Goal: Task Accomplishment & Management: Manage account settings

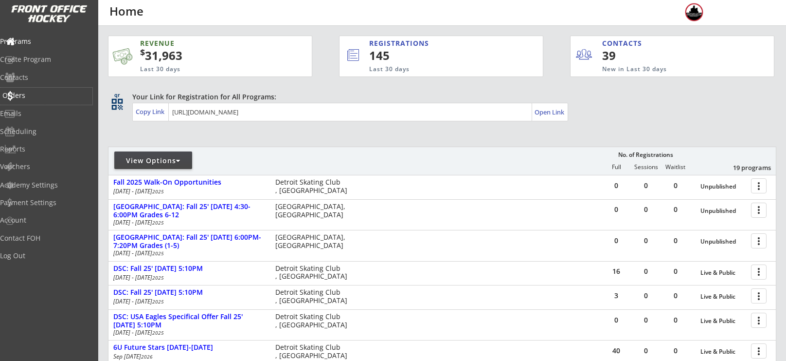
click at [36, 92] on div "Orders" at bounding box center [46, 95] width 88 height 7
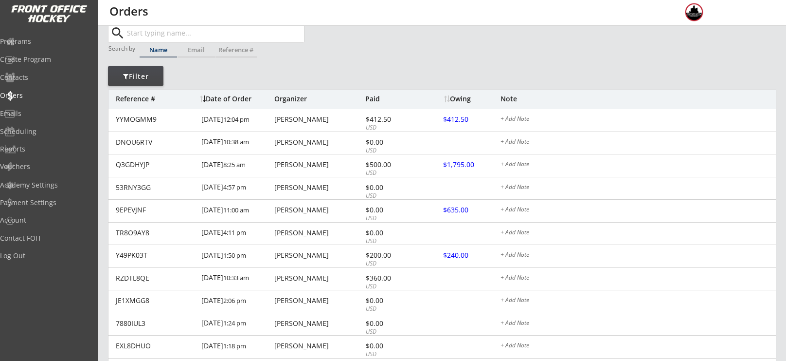
scroll to position [29, 0]
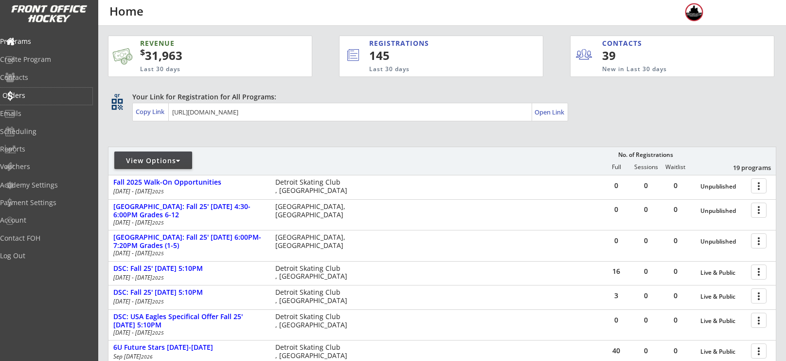
click at [37, 103] on div "Orders" at bounding box center [46, 96] width 92 height 17
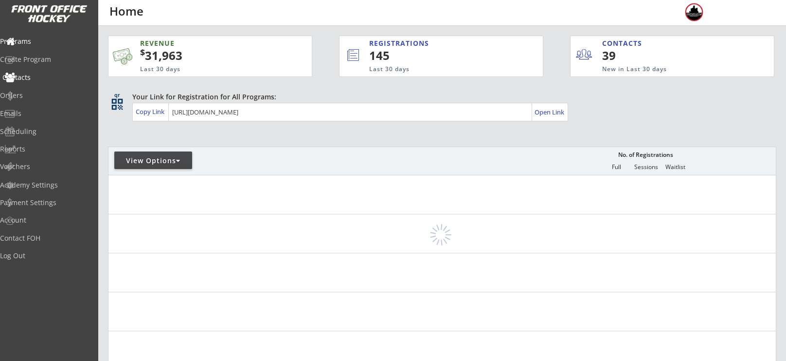
click at [37, 92] on div "Orders" at bounding box center [46, 95] width 92 height 7
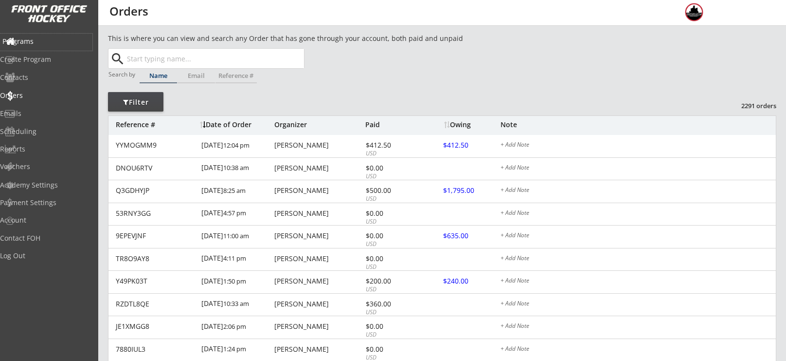
click at [34, 35] on div "Programs" at bounding box center [46, 42] width 92 height 17
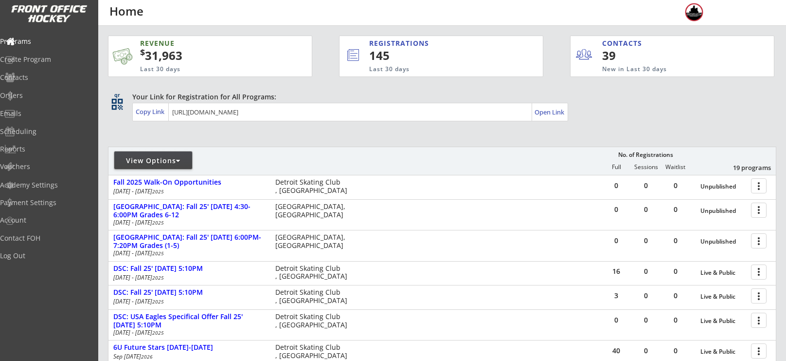
click at [166, 166] on div "View Options" at bounding box center [153, 160] width 78 height 18
select select ""Upcoming Programs""
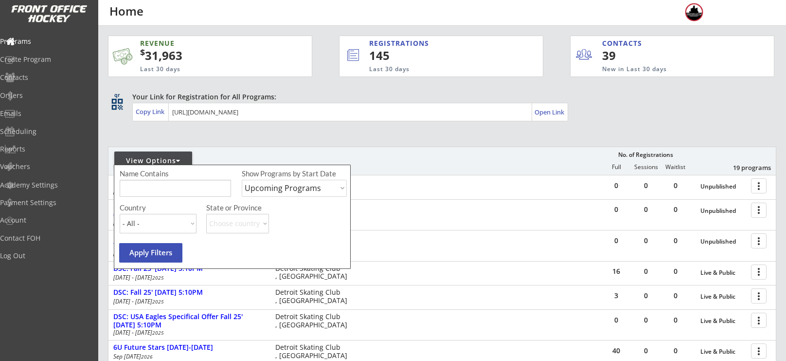
click at [172, 187] on input "input" at bounding box center [175, 188] width 111 height 17
type input "stars"
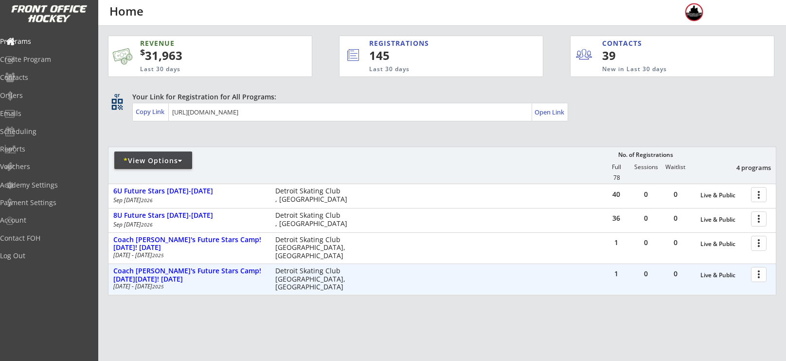
click at [195, 283] on div "Nov 28 - Nov 28 2025" at bounding box center [187, 286] width 149 height 6
click at [754, 274] on div at bounding box center [760, 273] width 17 height 17
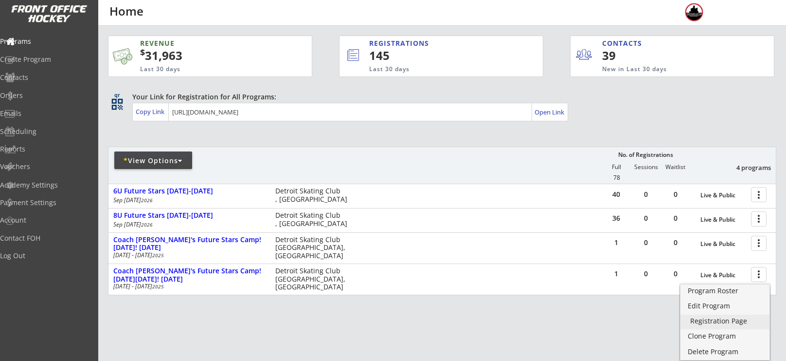
click at [715, 324] on div "Registration Page" at bounding box center [726, 320] width 70 height 7
click at [714, 306] on div "Edit Program" at bounding box center [726, 305] width 70 height 7
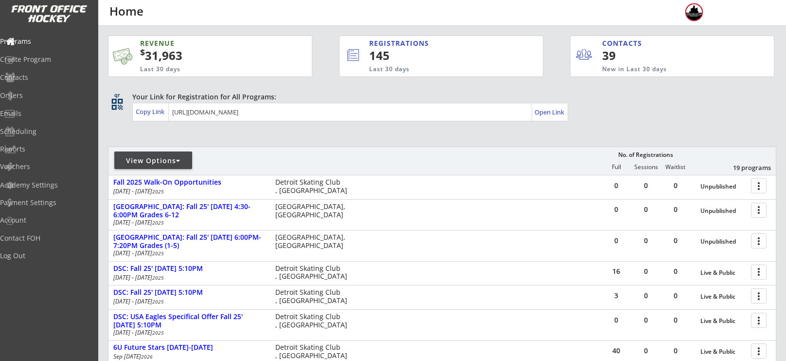
click at [148, 158] on div "View Options" at bounding box center [153, 161] width 78 height 10
select select ""Upcoming Programs""
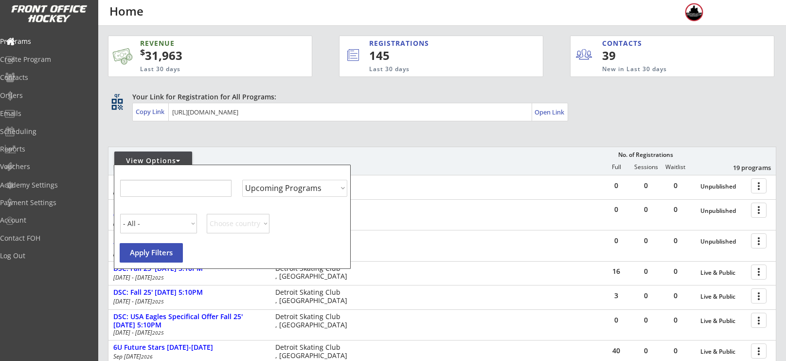
select select ""Upcoming Programs""
click at [167, 193] on input "input" at bounding box center [175, 188] width 111 height 17
click at [349, 161] on div "View Options No. of Registrations Full Sessions Waitlist 19 programs" at bounding box center [442, 160] width 669 height 28
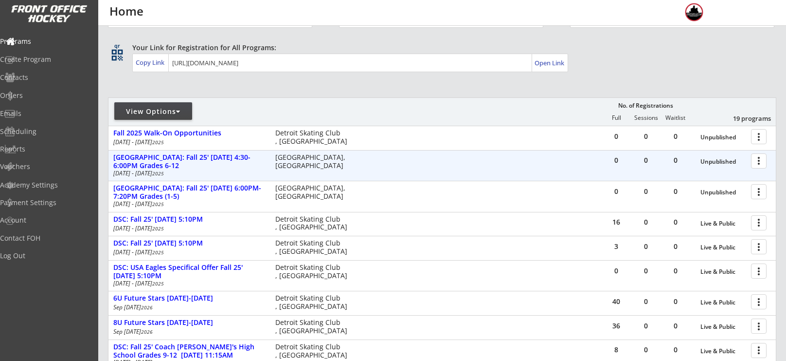
scroll to position [50, 0]
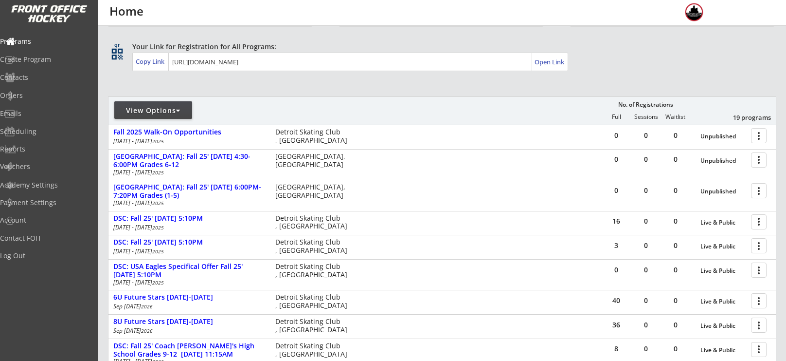
click at [152, 108] on div "View Options" at bounding box center [153, 111] width 78 height 10
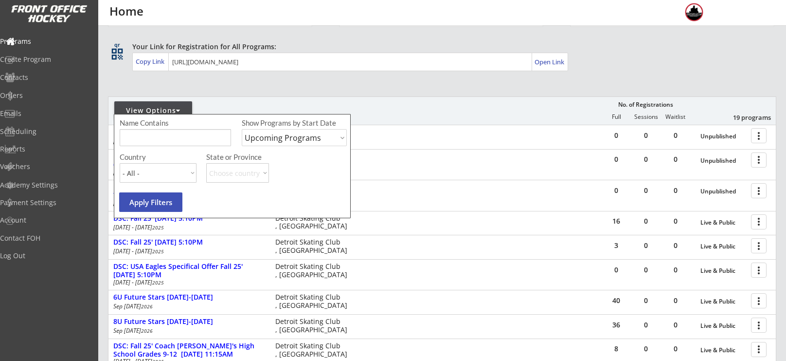
click at [177, 136] on input "input" at bounding box center [175, 137] width 111 height 17
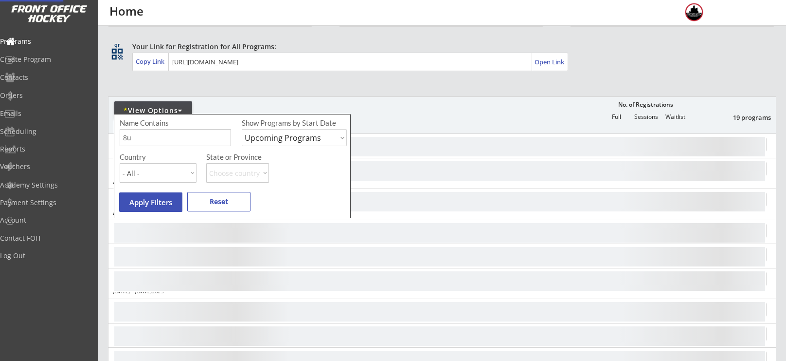
scroll to position [0, 0]
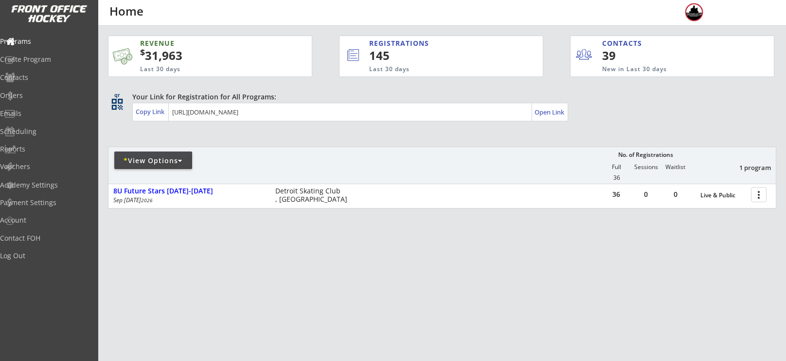
click at [157, 161] on div "* View Options" at bounding box center [153, 161] width 78 height 10
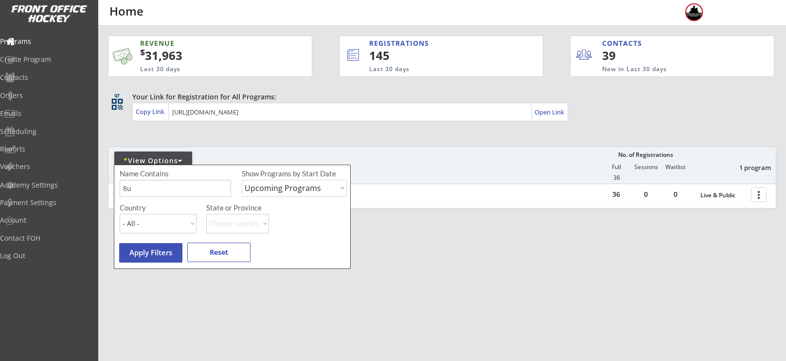
click at [175, 180] on input "input" at bounding box center [175, 188] width 111 height 17
type input "8"
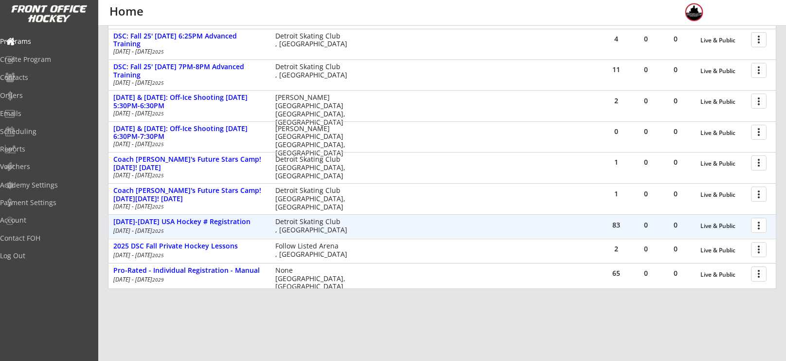
scroll to position [429, 0]
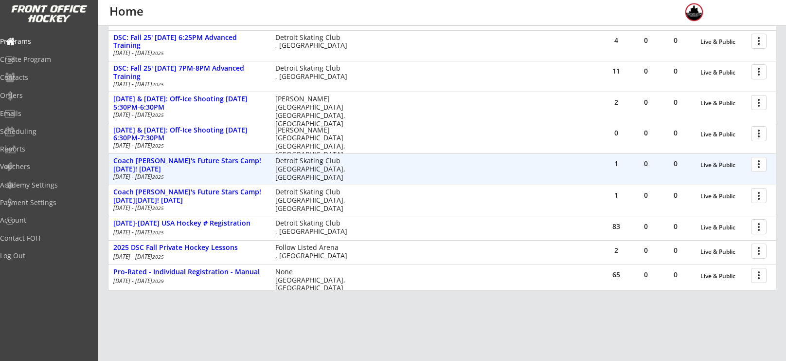
click at [763, 164] on div at bounding box center [760, 163] width 17 height 17
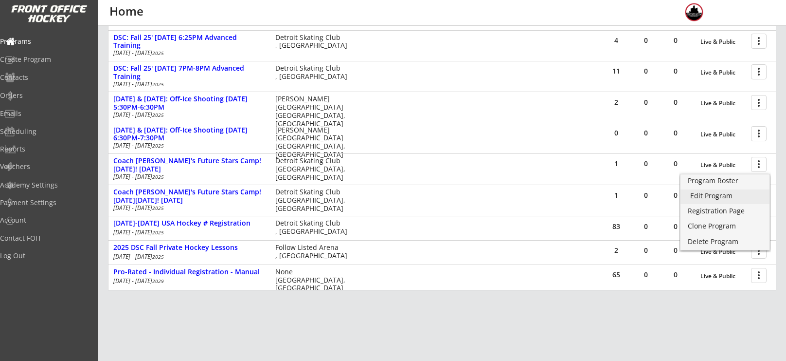
click at [718, 192] on div "Edit Program" at bounding box center [726, 195] width 70 height 7
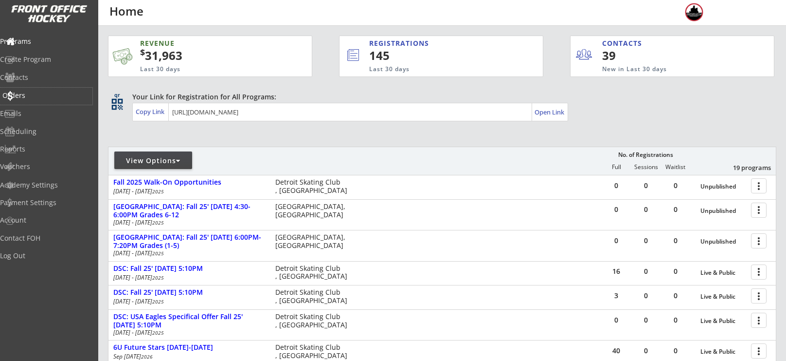
click at [30, 92] on div "Orders" at bounding box center [46, 95] width 88 height 7
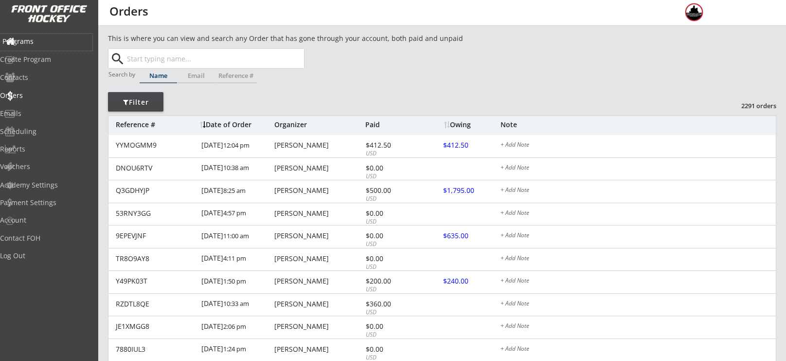
click at [25, 45] on div "Programs" at bounding box center [46, 41] width 88 height 7
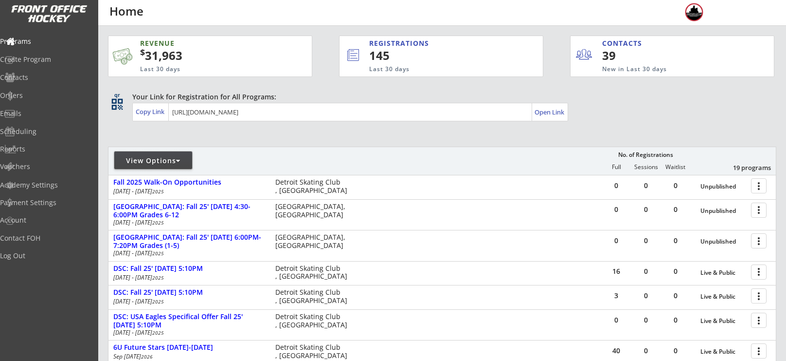
click at [132, 156] on div "View Options" at bounding box center [153, 161] width 78 height 10
select select ""Upcoming Programs""
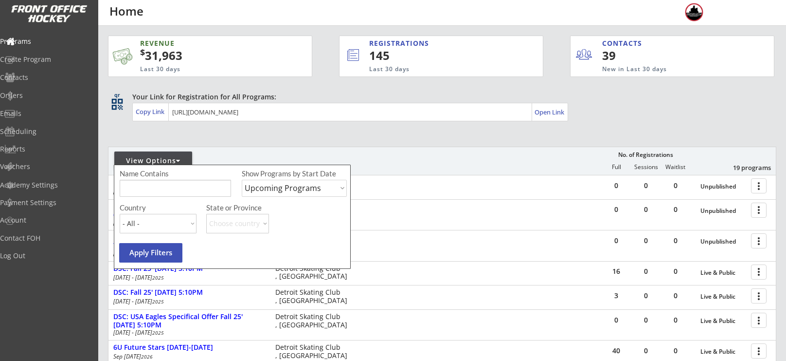
click at [173, 185] on input "input" at bounding box center [175, 188] width 111 height 17
type input "[DATE]"
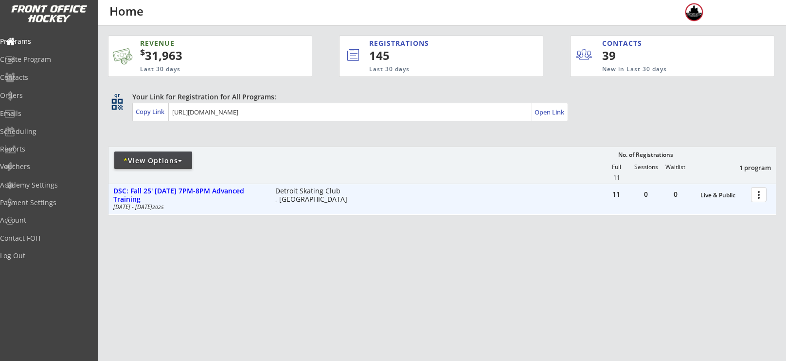
click at [764, 191] on div at bounding box center [760, 193] width 17 height 17
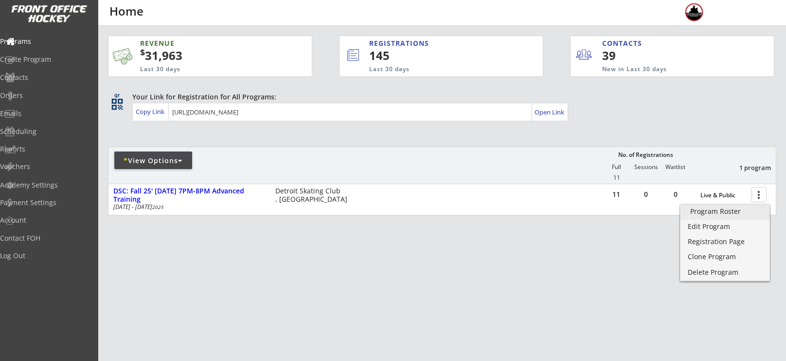
click at [735, 208] on div "Program Roster" at bounding box center [726, 211] width 70 height 7
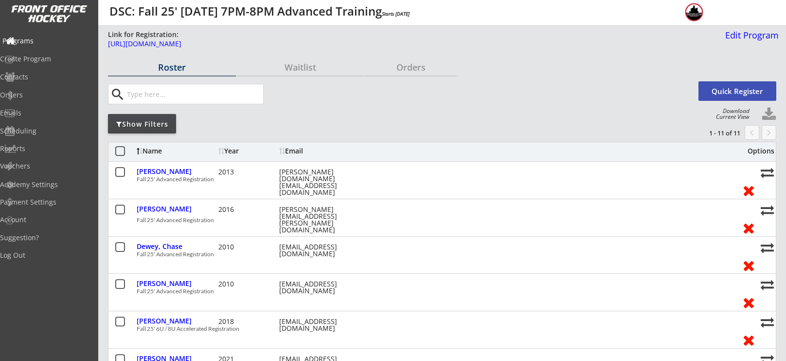
click at [43, 43] on div "Programs" at bounding box center [46, 40] width 88 height 7
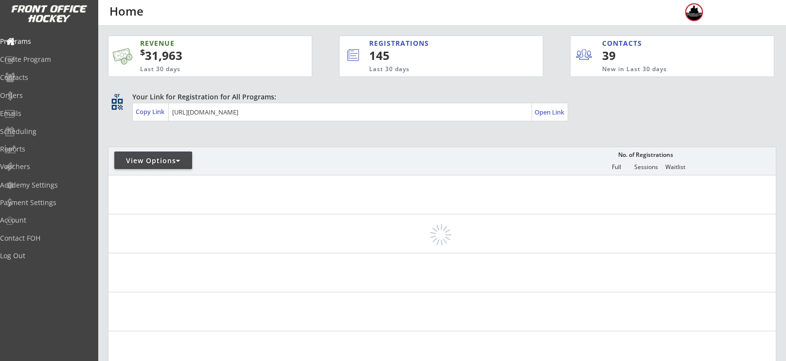
click at [157, 121] on div "qr qr_code Your Link for Registration for All Programs: Copy Link Open Link" at bounding box center [442, 107] width 669 height 31
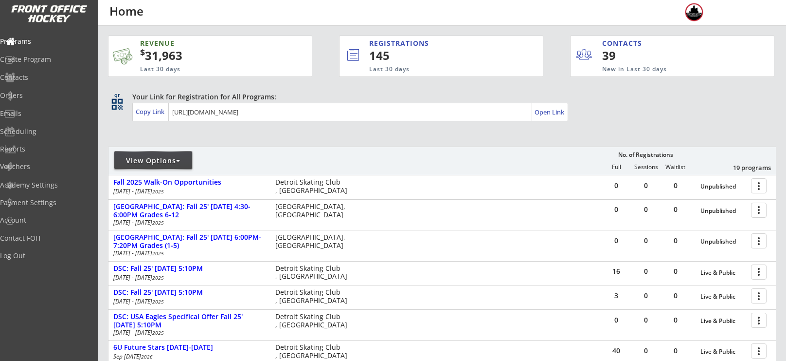
click at [163, 158] on div "View Options" at bounding box center [153, 161] width 78 height 10
select select ""Upcoming Programs""
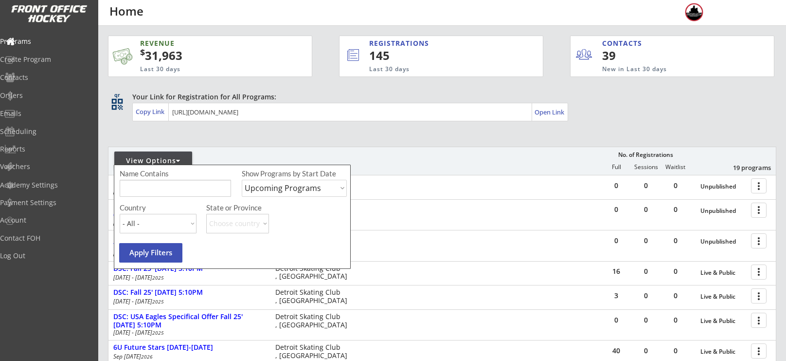
click at [163, 186] on input "input" at bounding box center [175, 188] width 111 height 17
type input "friday"
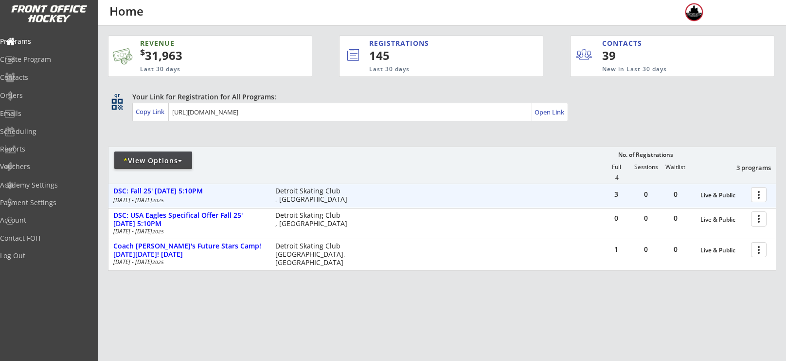
click at [757, 194] on div at bounding box center [760, 193] width 17 height 17
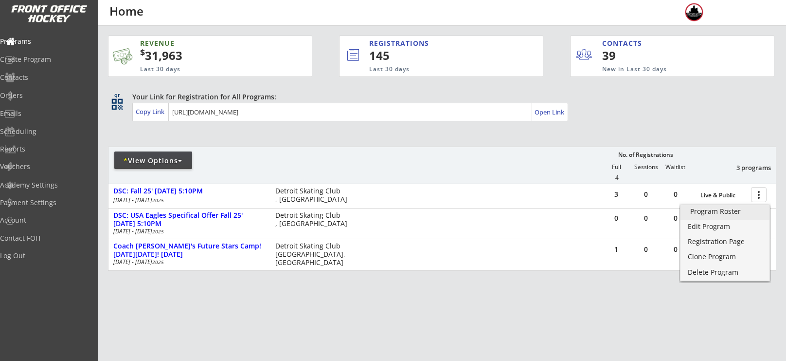
click at [725, 210] on div "Program Roster" at bounding box center [726, 211] width 70 height 7
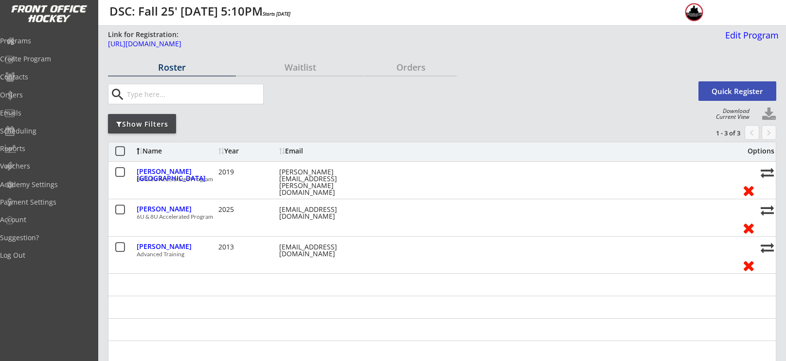
click at [732, 92] on button "Quick Register" at bounding box center [738, 90] width 78 height 19
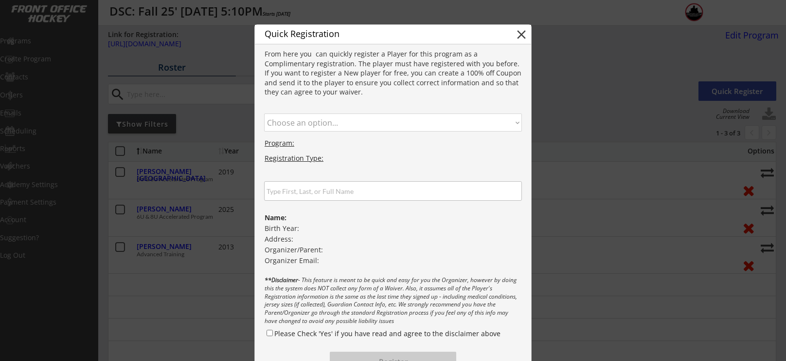
click at [422, 120] on select "Choose an option... Advanced Training 6U & 8U Accelerated Program" at bounding box center [393, 122] width 258 height 18
select select ""1348695171700984260__LOOKUP__1745864325719x128114171544076290""
click at [264, 113] on select "Choose an option... Advanced Training 6U & 8U Accelerated Program" at bounding box center [393, 122] width 258 height 18
click at [357, 192] on input "input" at bounding box center [393, 190] width 258 height 19
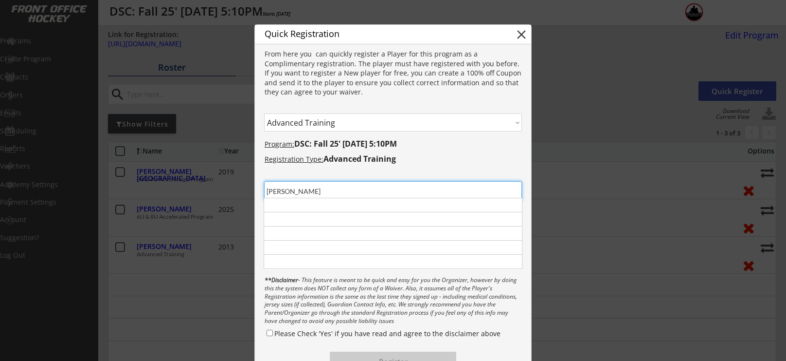
type input "[PERSON_NAME]"
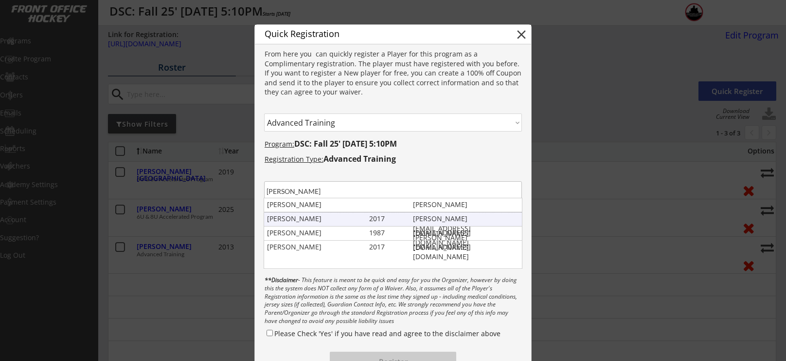
click at [328, 217] on div "Dylan Mihelic" at bounding box center [316, 219] width 98 height 10
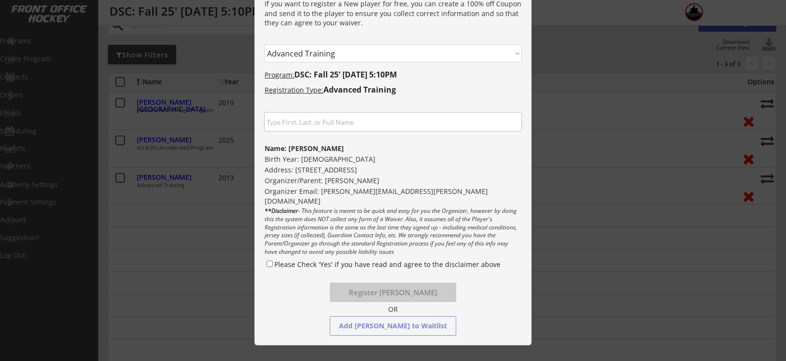
scroll to position [85, 0]
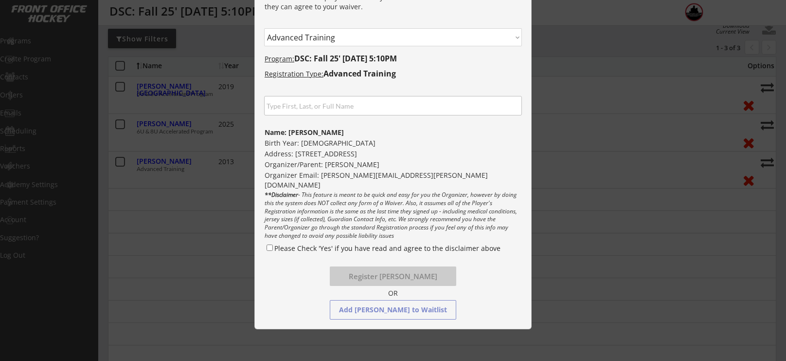
click at [268, 251] on div "Please Check 'Yes' if you have read and agree to the disclaimer above" at bounding box center [393, 250] width 257 height 14
click at [267, 247] on input "Please Check 'Yes' if you have read and agree to the disclaimer above" at bounding box center [270, 247] width 6 height 6
checkbox input "true"
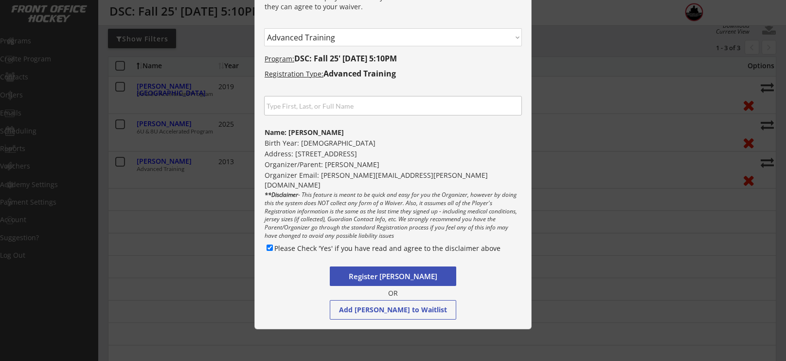
click at [387, 267] on button "Register Dylan Mihelic" at bounding box center [393, 275] width 127 height 19
select select ""PLACEHOLDER_1427118222253""
checkbox input "false"
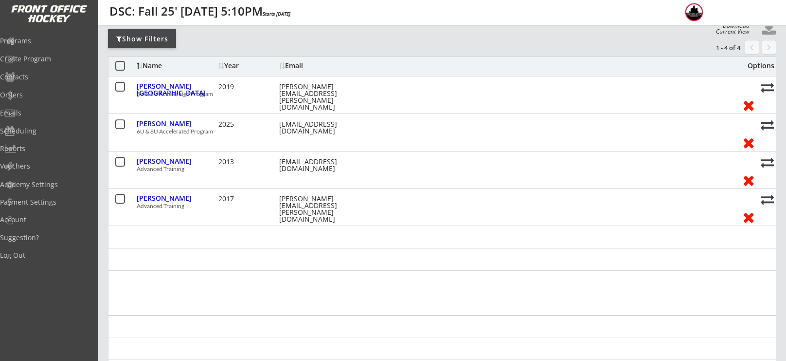
scroll to position [0, 0]
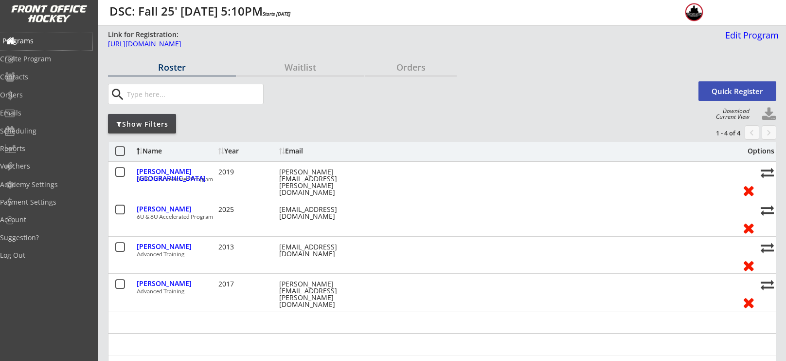
click at [45, 42] on div "Programs" at bounding box center [46, 40] width 88 height 7
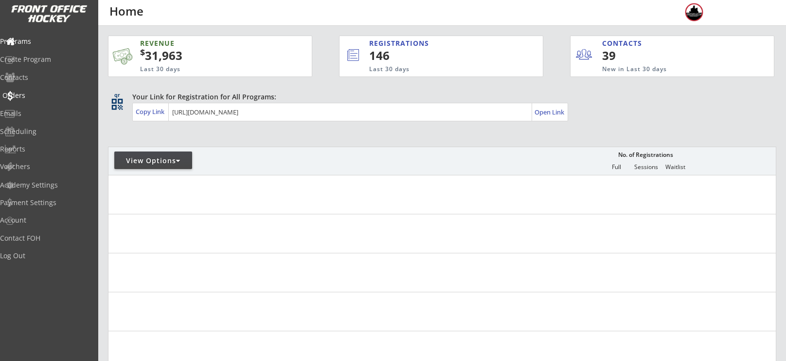
click at [40, 98] on div "Orders" at bounding box center [46, 95] width 88 height 7
